Goal: Task Accomplishment & Management: Manage account settings

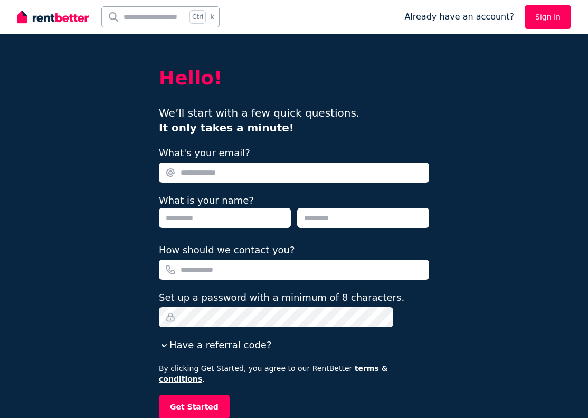
click at [547, 18] on link "Sign In" at bounding box center [547, 16] width 46 height 23
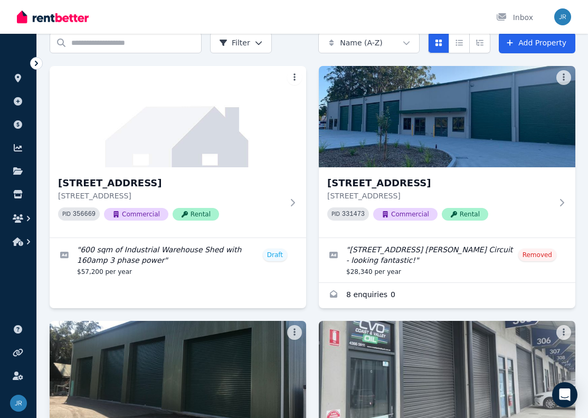
scroll to position [211, 0]
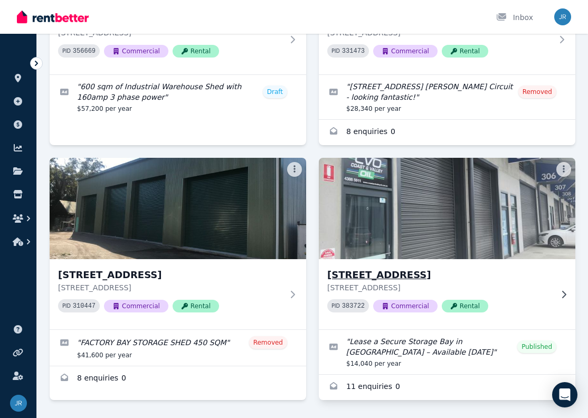
click at [391, 280] on h3 "[STREET_ADDRESS]" at bounding box center [439, 274] width 225 height 15
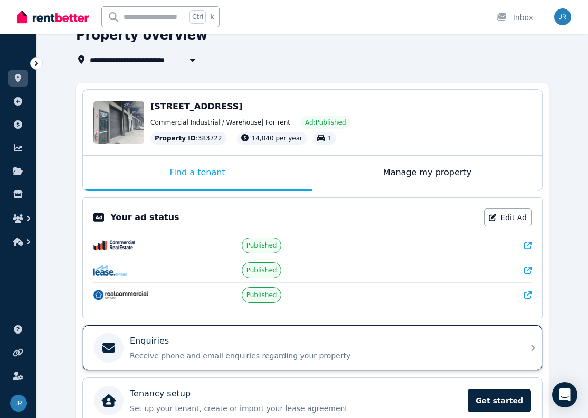
scroll to position [106, 0]
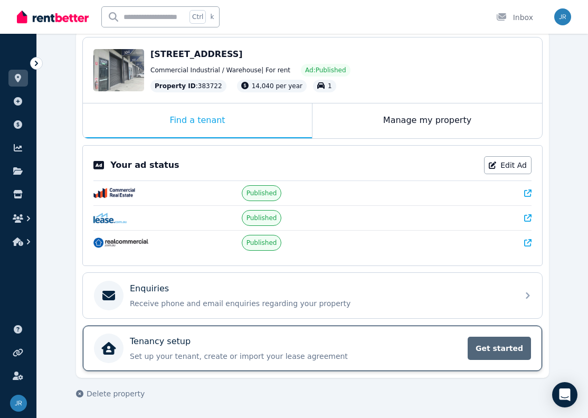
click at [482, 337] on span "Get started" at bounding box center [498, 348] width 63 height 23
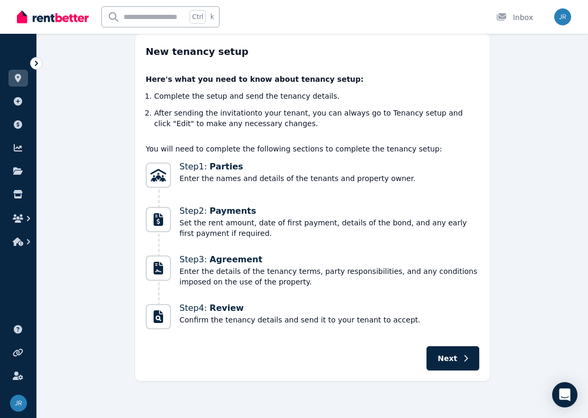
scroll to position [66, 0]
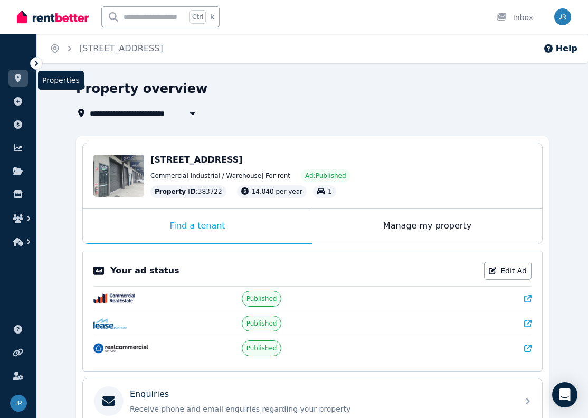
click at [14, 78] on icon at bounding box center [18, 78] width 11 height 8
